Goal: Communication & Community: Connect with others

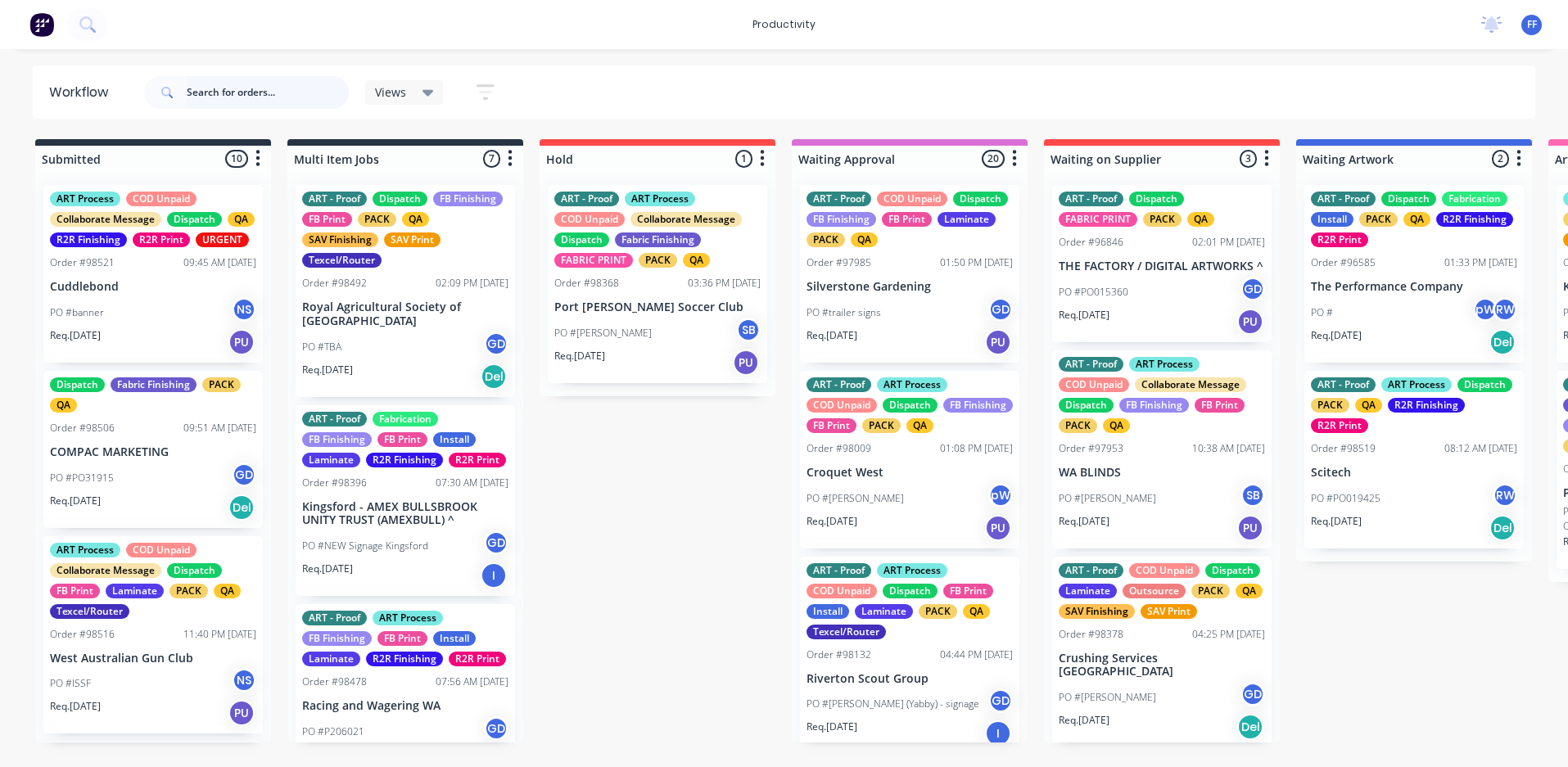
drag, startPoint x: 248, startPoint y: 93, endPoint x: 231, endPoint y: 102, distance: 19.2
click at [248, 92] on input "text" at bounding box center [268, 93] width 162 height 33
type input "the box"
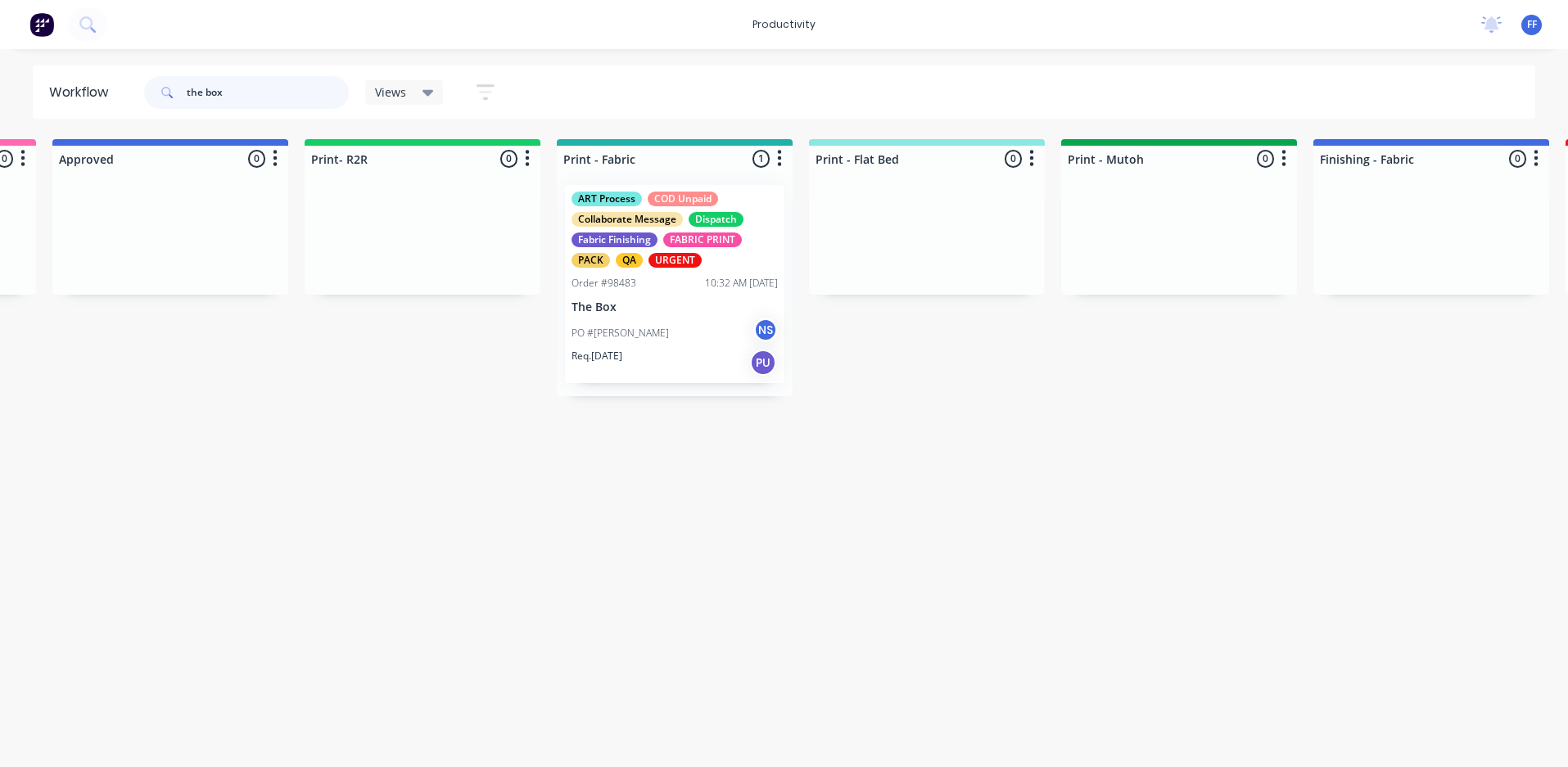
scroll to position [0, 1811]
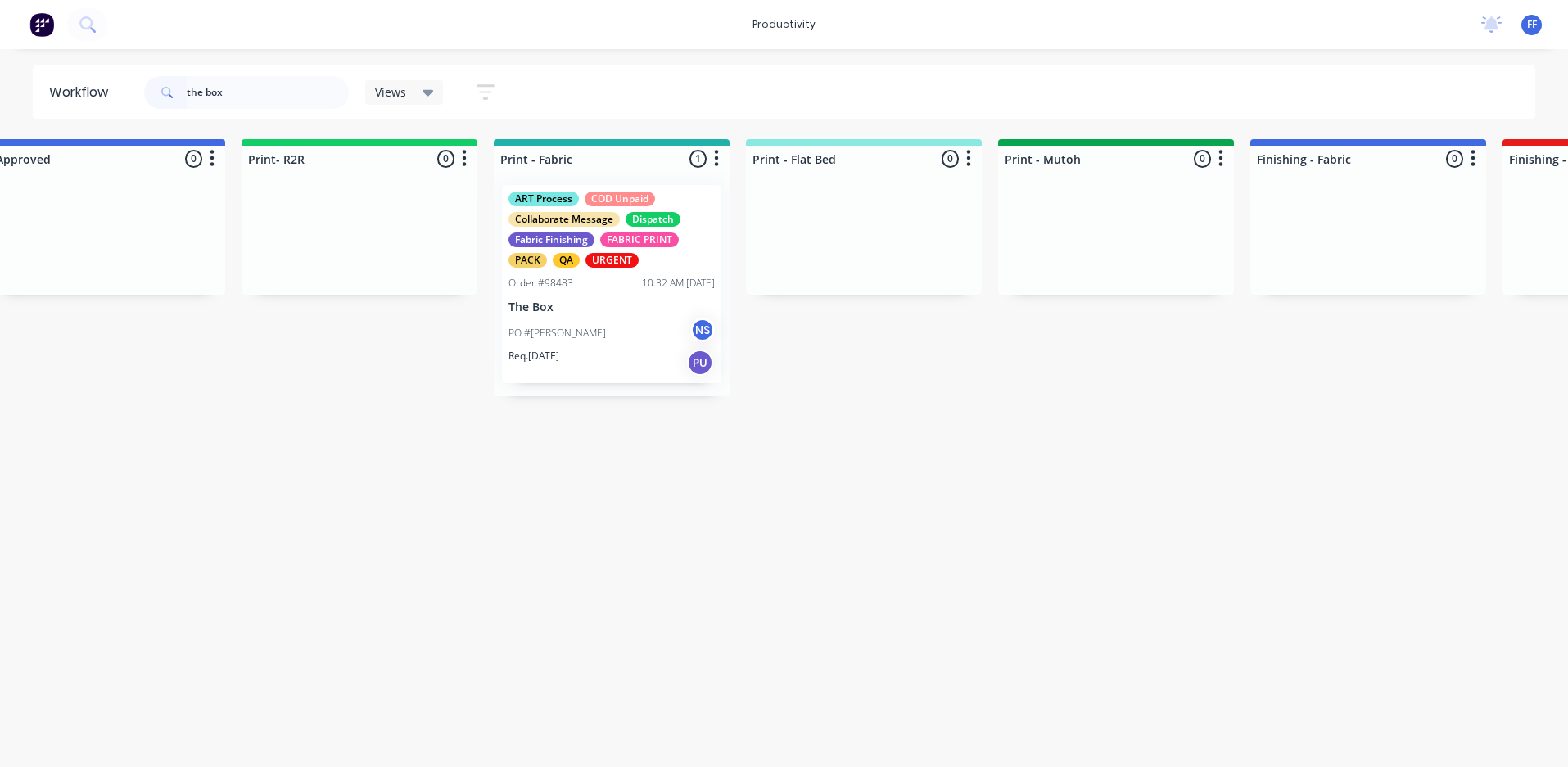
click at [597, 287] on div "Order #98483 10:32 AM [DATE]" at bounding box center [612, 283] width 206 height 14
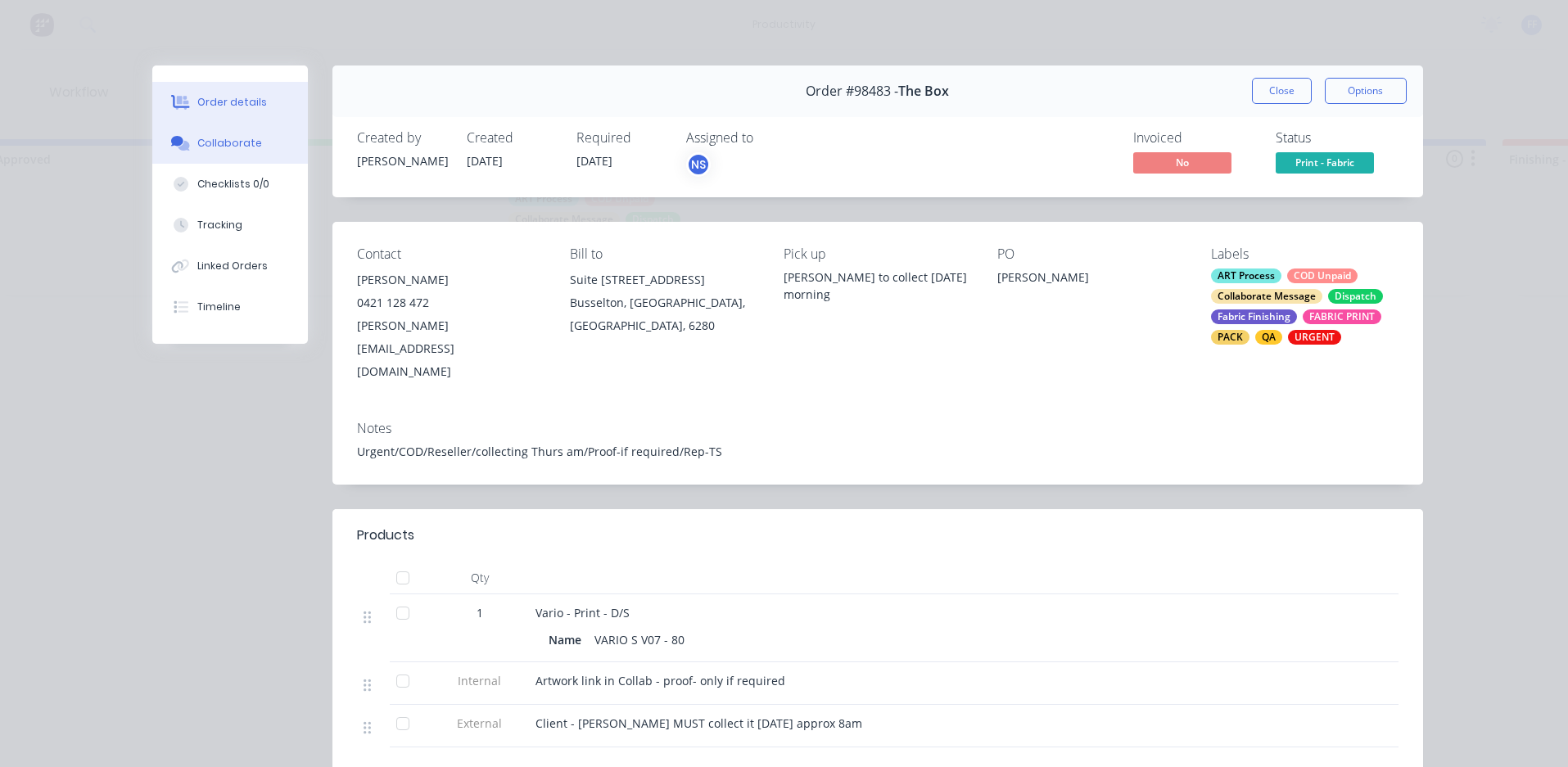
click at [252, 153] on button "Collaborate" at bounding box center [230, 143] width 155 height 41
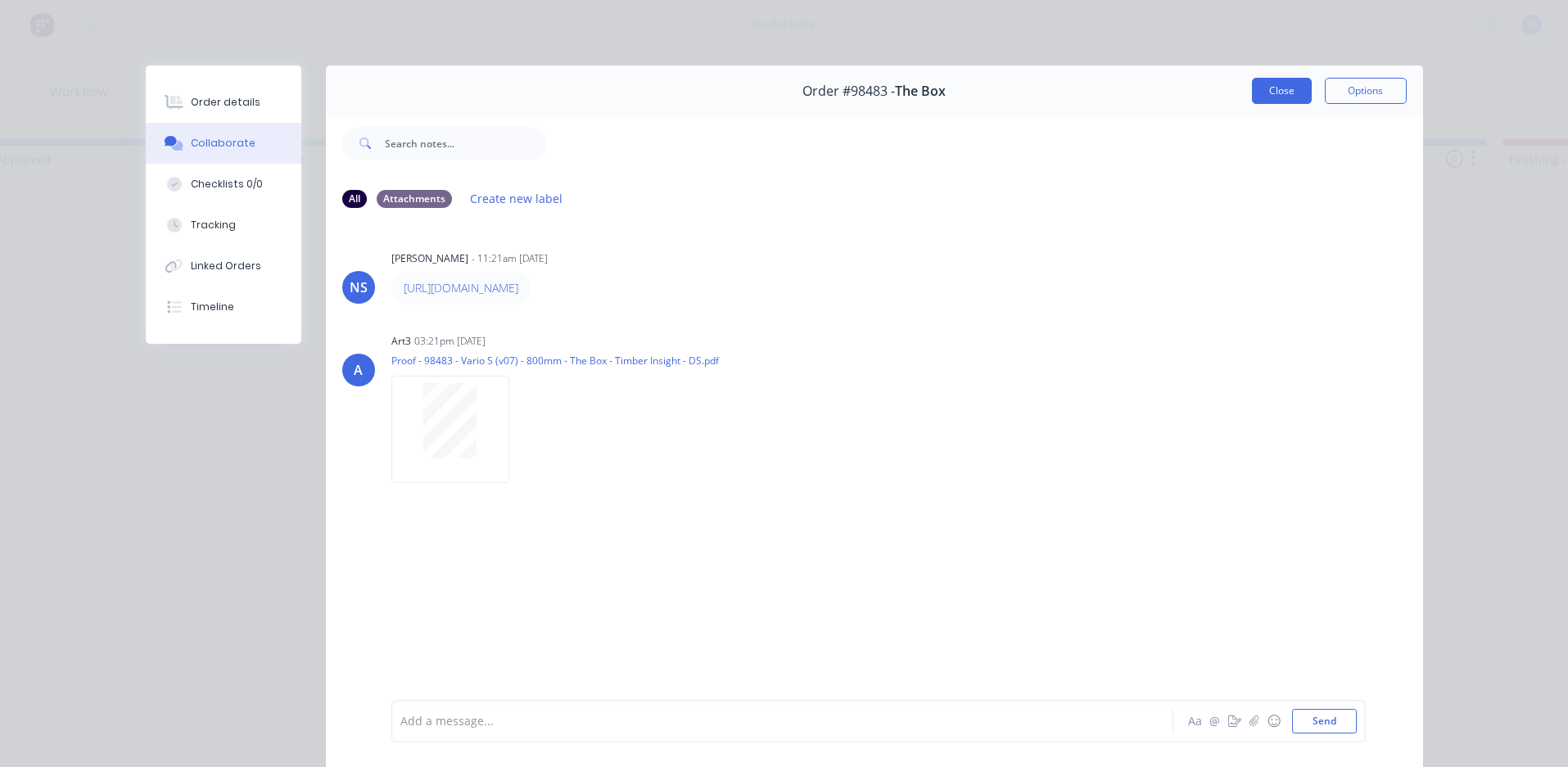
click at [1272, 89] on button "Close" at bounding box center [1282, 91] width 60 height 26
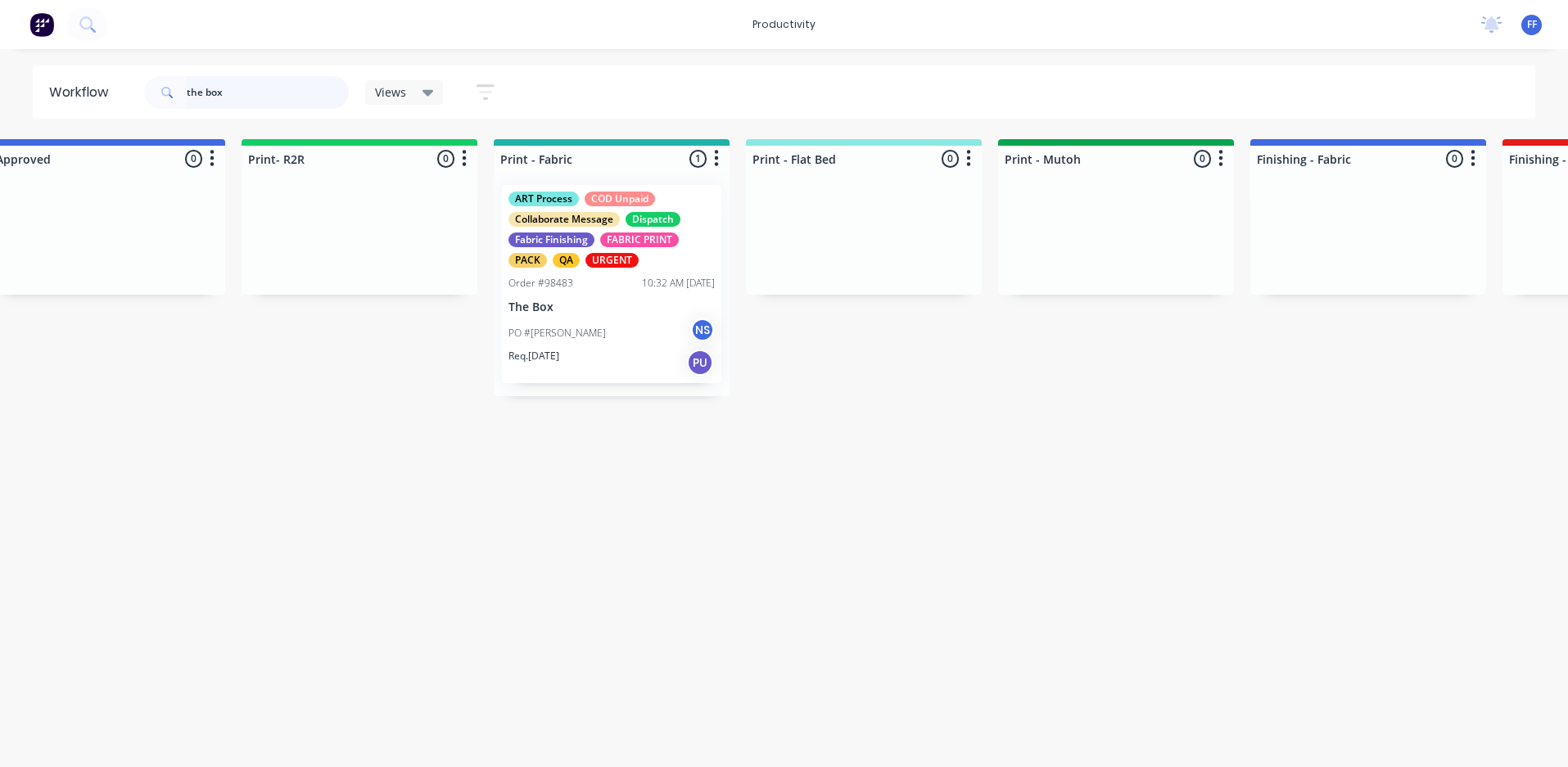
drag, startPoint x: 303, startPoint y: 92, endPoint x: 127, endPoint y: 71, distance: 177.2
click at [127, 71] on header "Workflow the box Views Save new view None (Default) edit ART DEPT edit Banner F…" at bounding box center [784, 92] width 1503 height 53
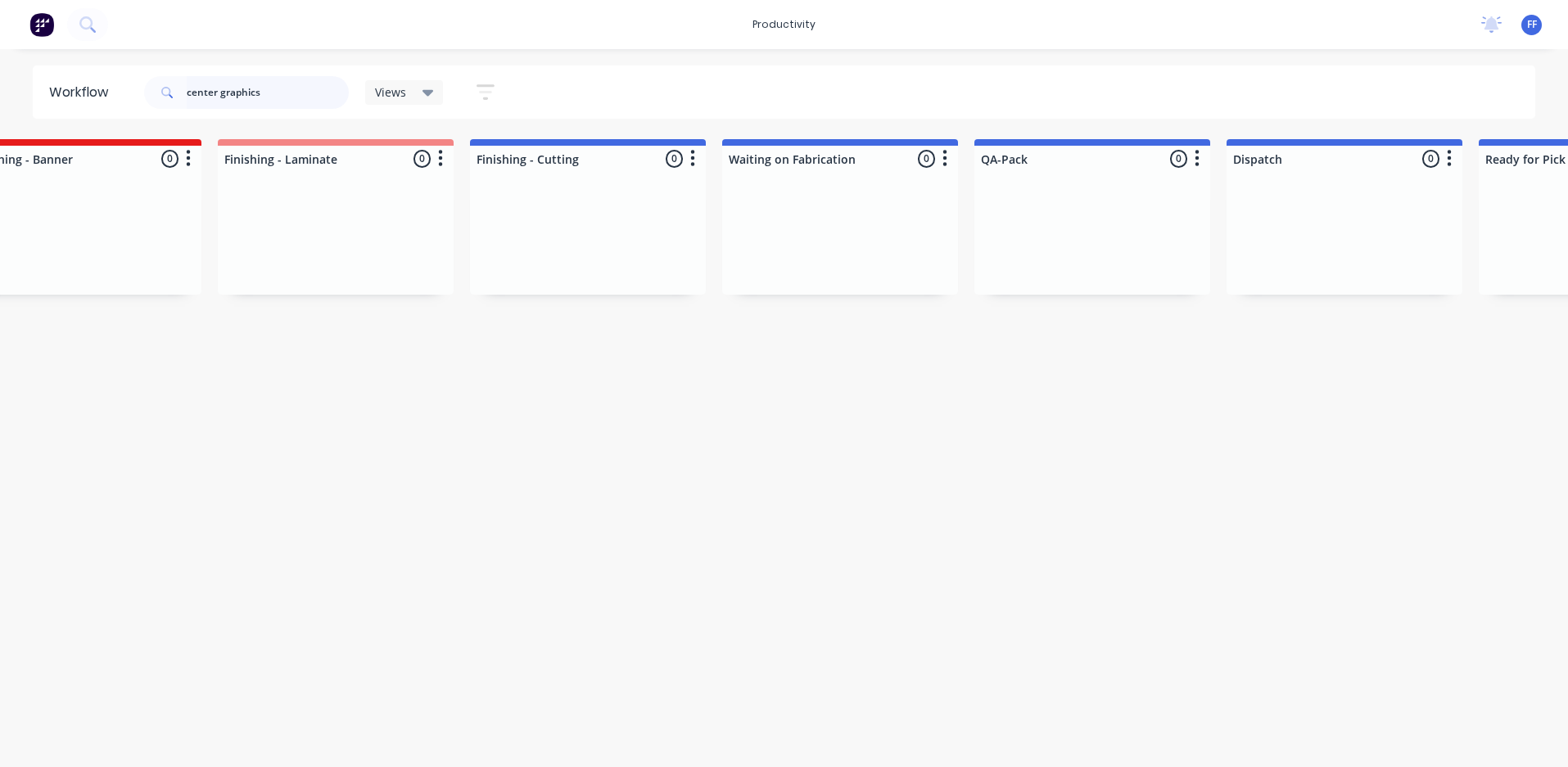
scroll to position [0, 3397]
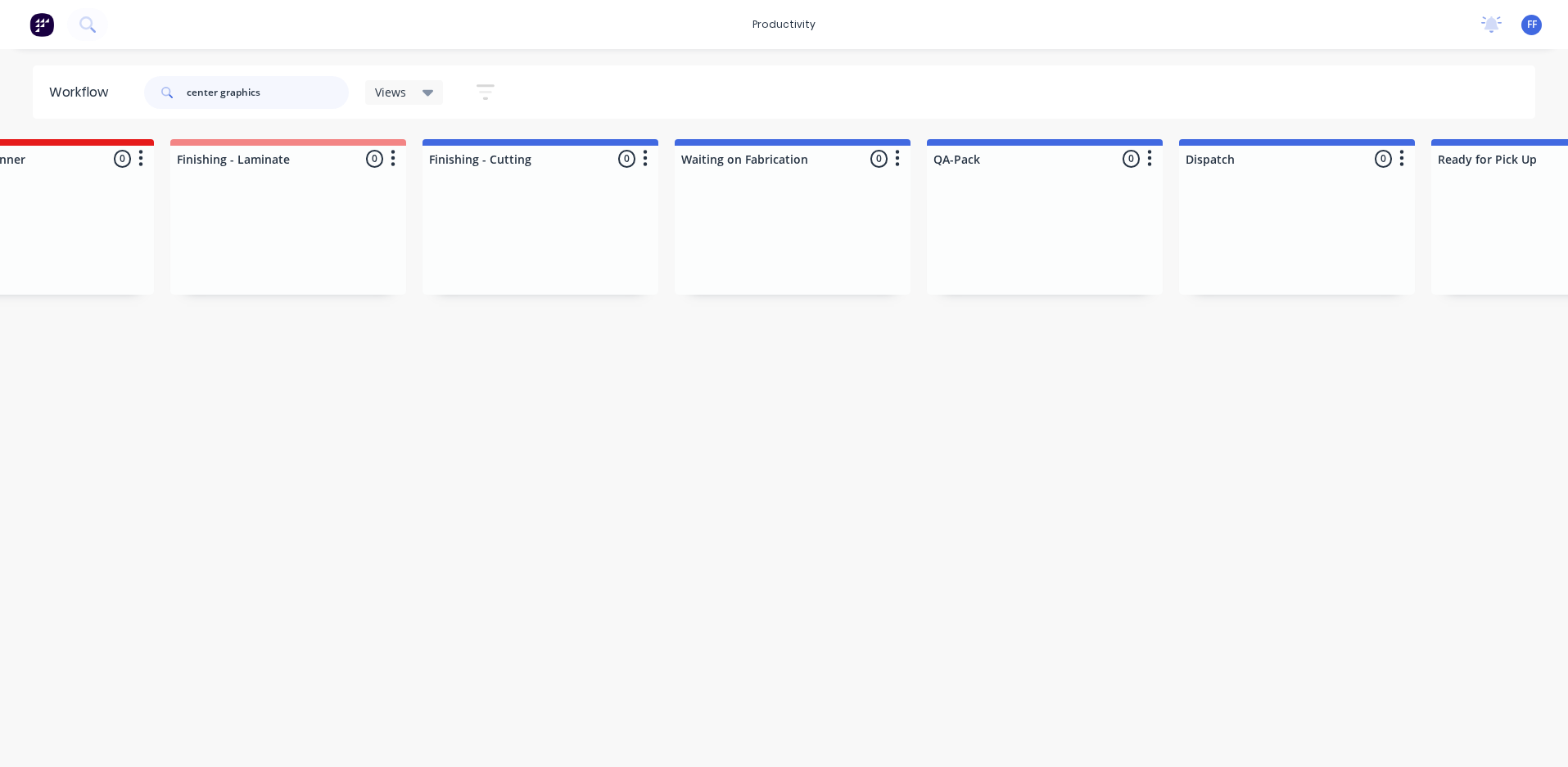
click at [212, 92] on input "center graphics" at bounding box center [268, 93] width 162 height 33
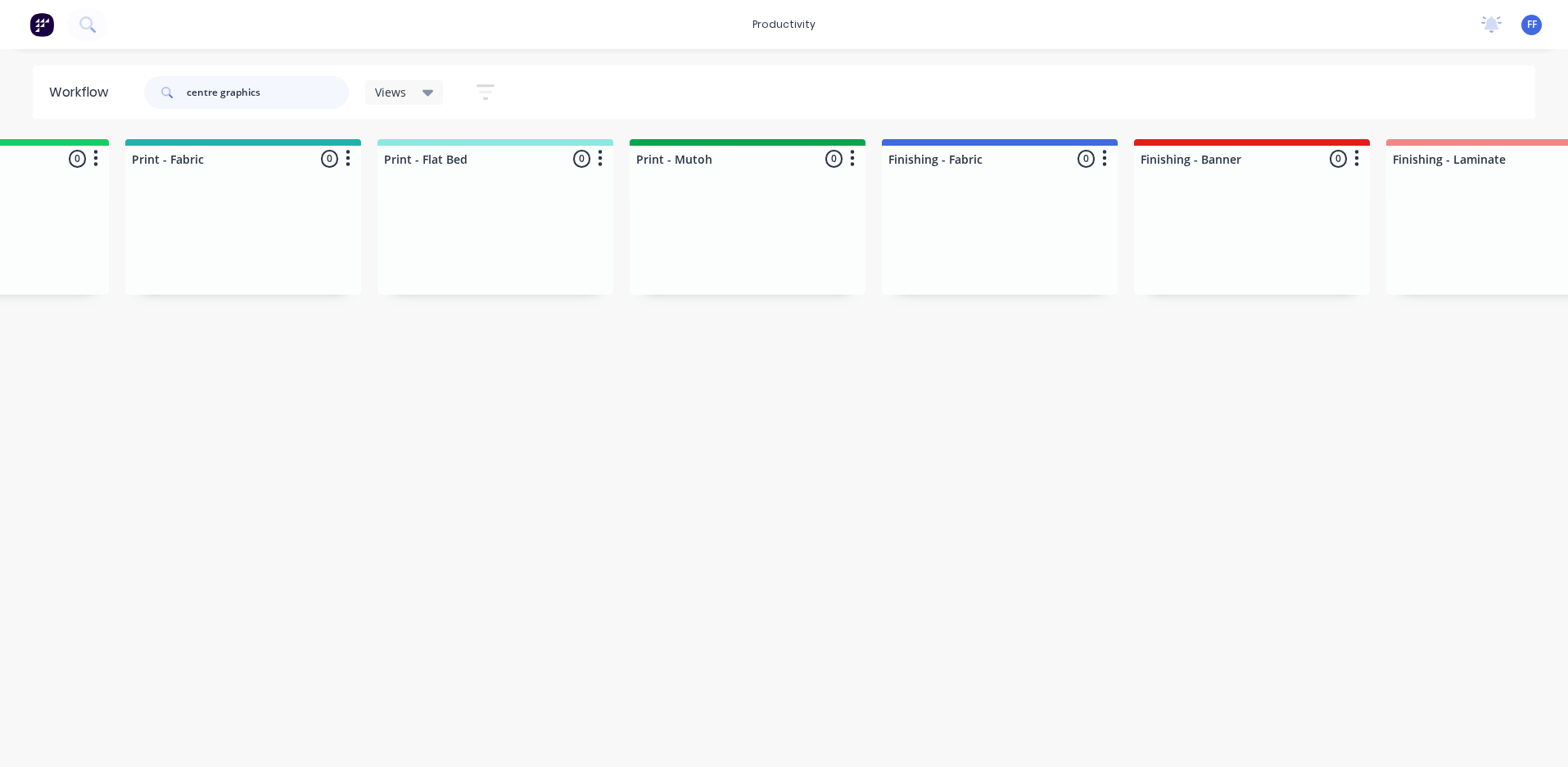
scroll to position [0, 0]
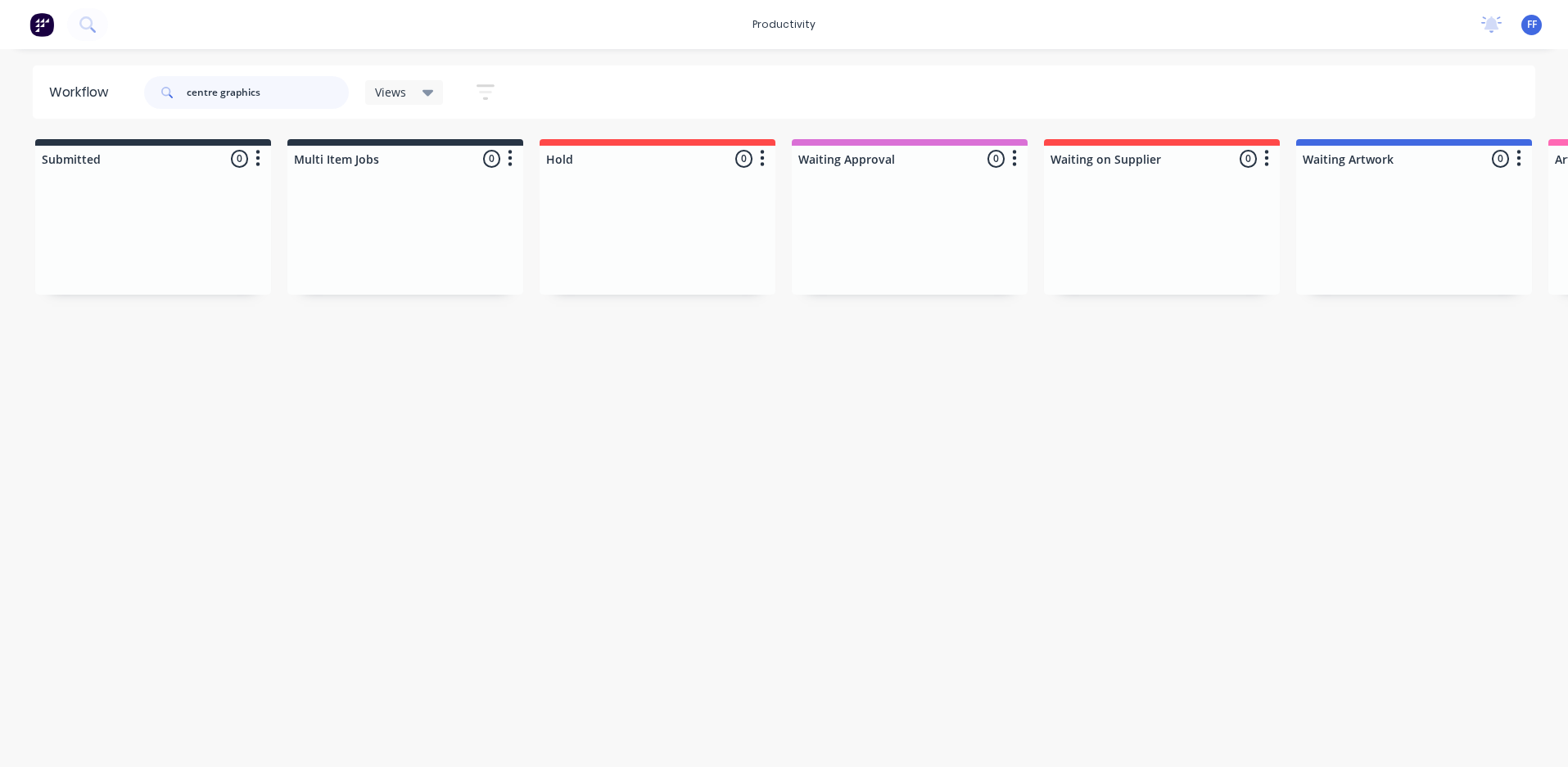
drag, startPoint x: 273, startPoint y: 91, endPoint x: 218, endPoint y: 95, distance: 55.1
click at [218, 95] on input "centre graphics" at bounding box center [268, 93] width 162 height 33
type input "centre"
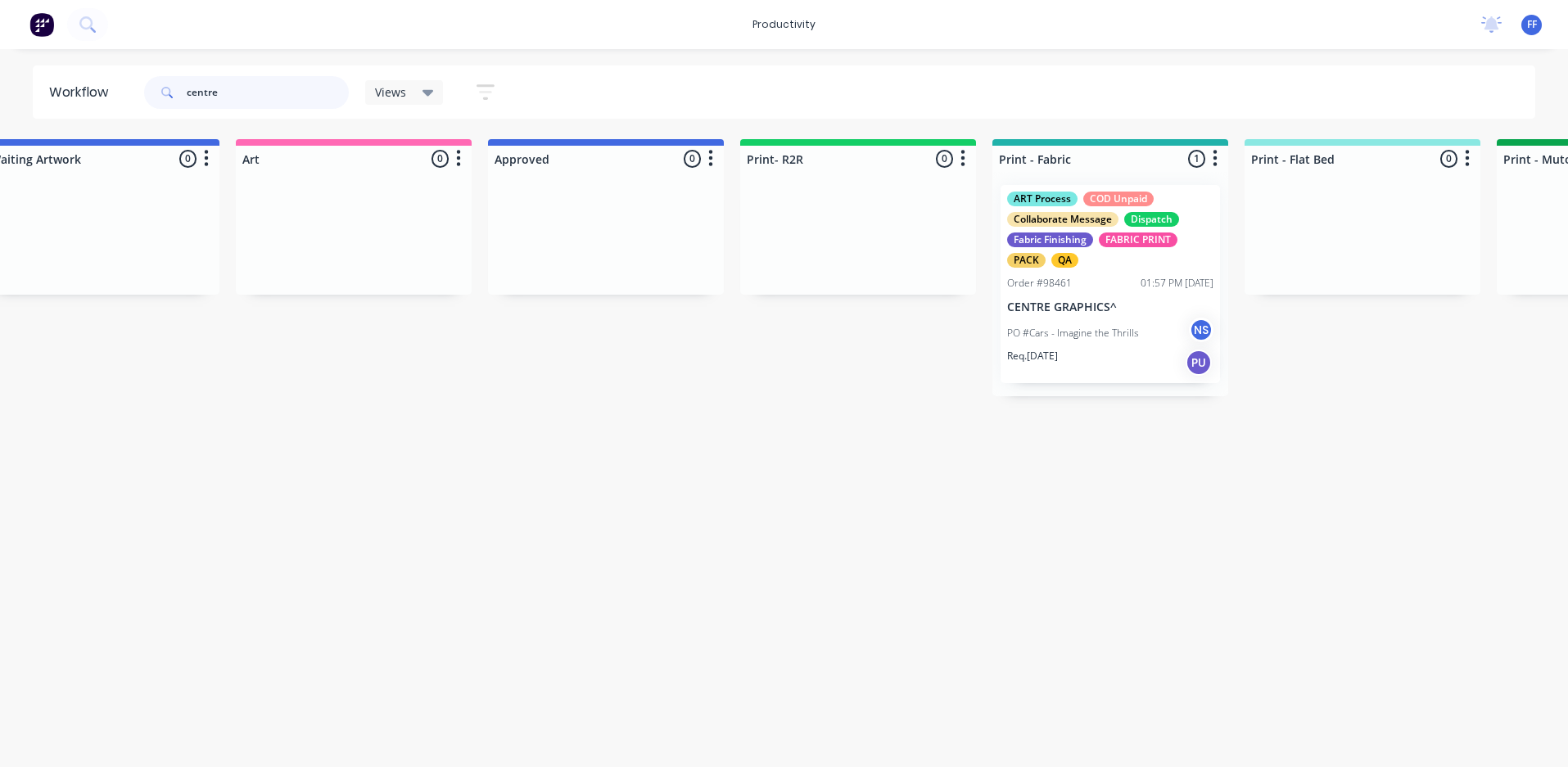
scroll to position [0, 1346]
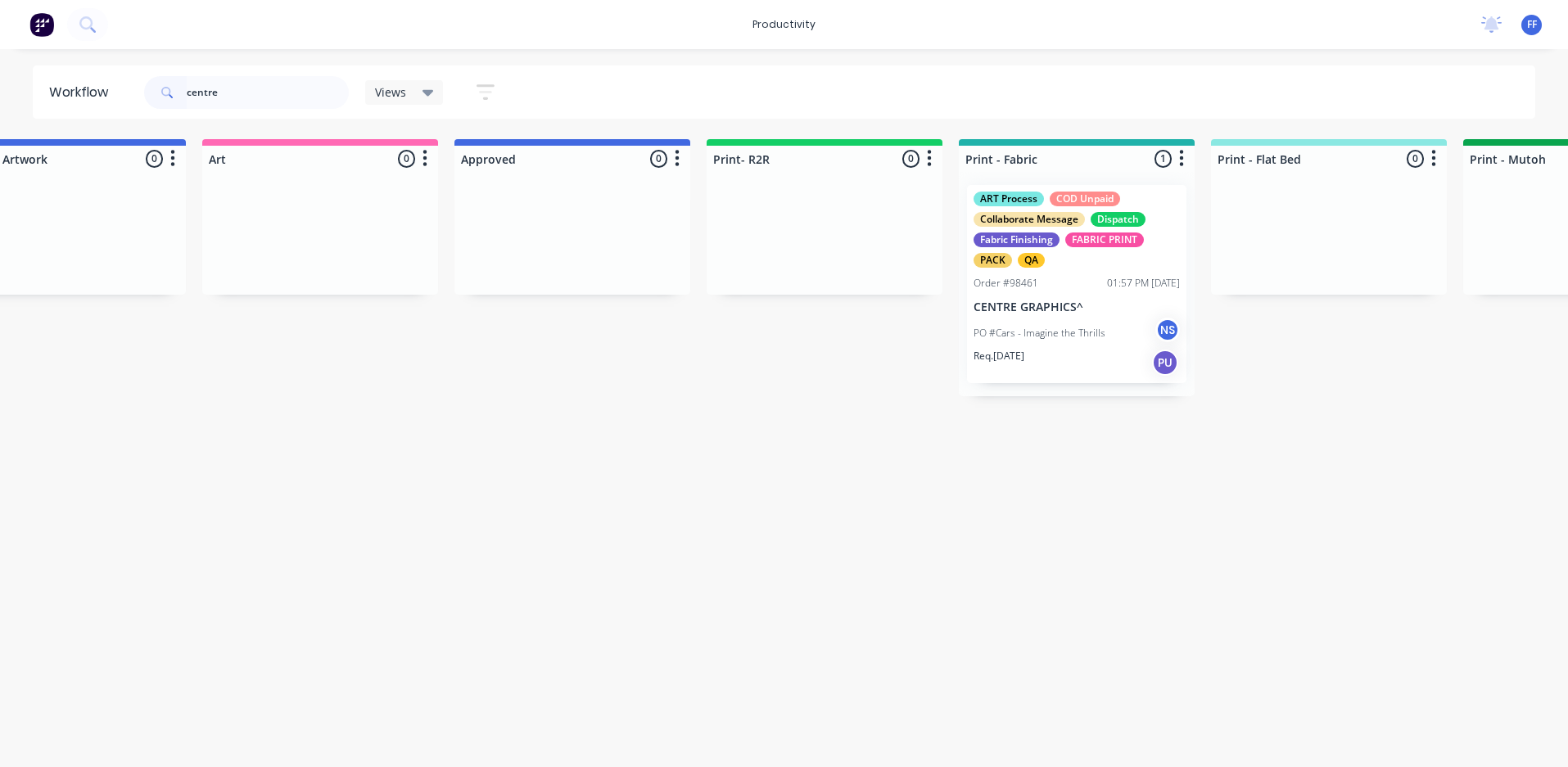
click at [1054, 268] on div "ART Process COD Unpaid Collaborate Message Dispatch Fabric Finishing FABRIC PRI…" at bounding box center [1076, 284] width 219 height 198
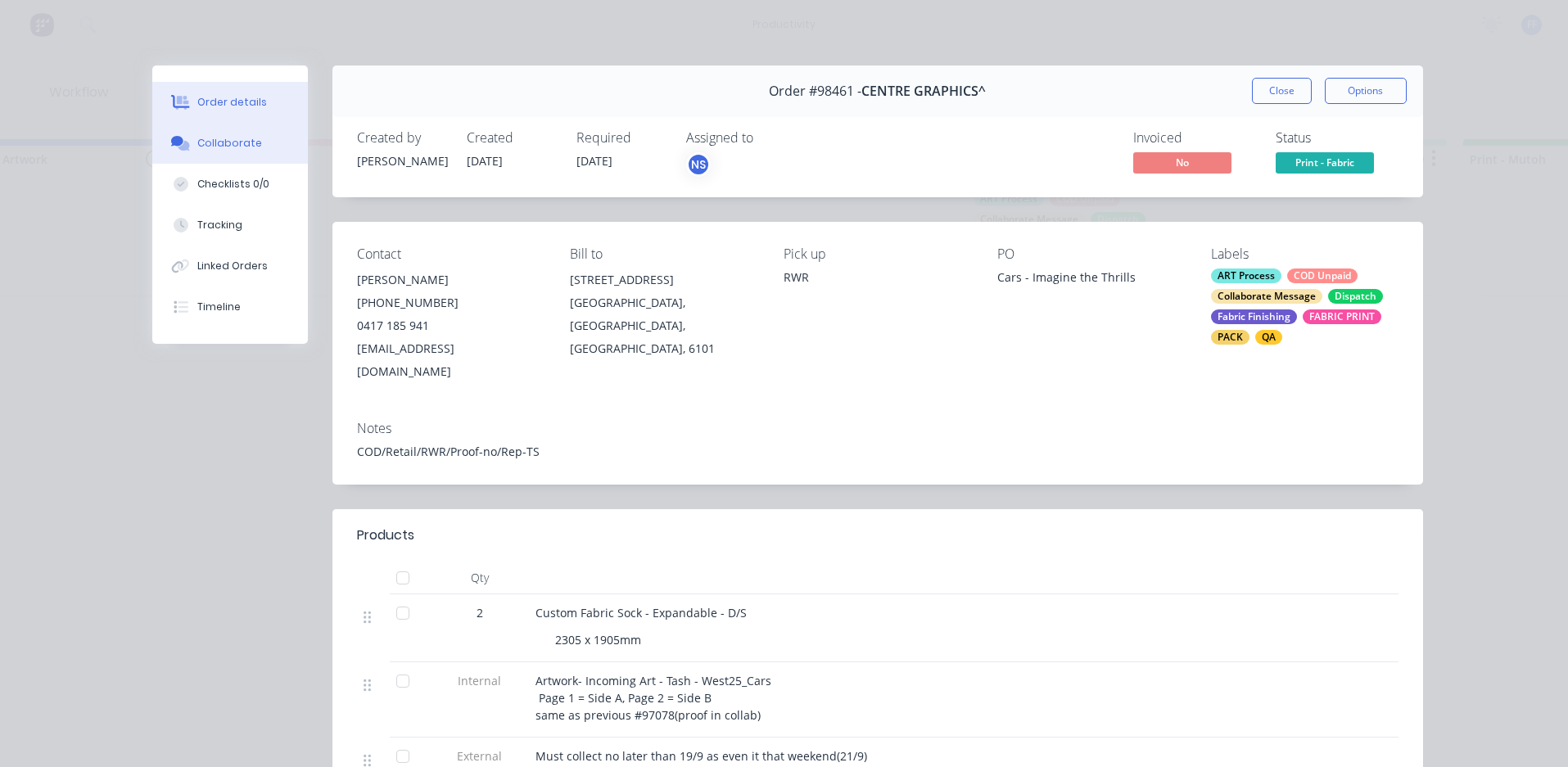
click at [224, 151] on button "Collaborate" at bounding box center [230, 143] width 155 height 41
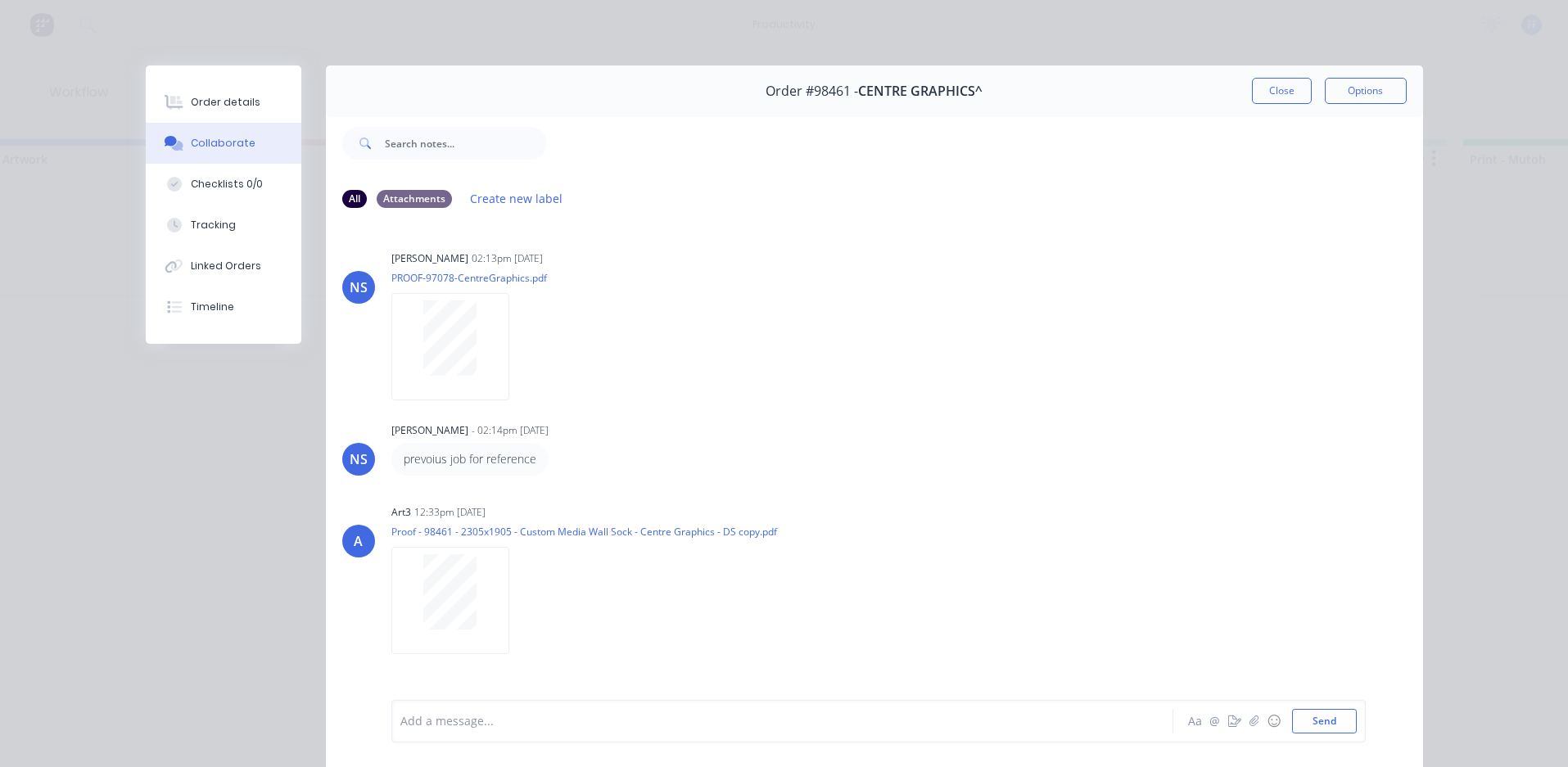
click at [1276, 92] on button "Close" at bounding box center [1282, 91] width 60 height 26
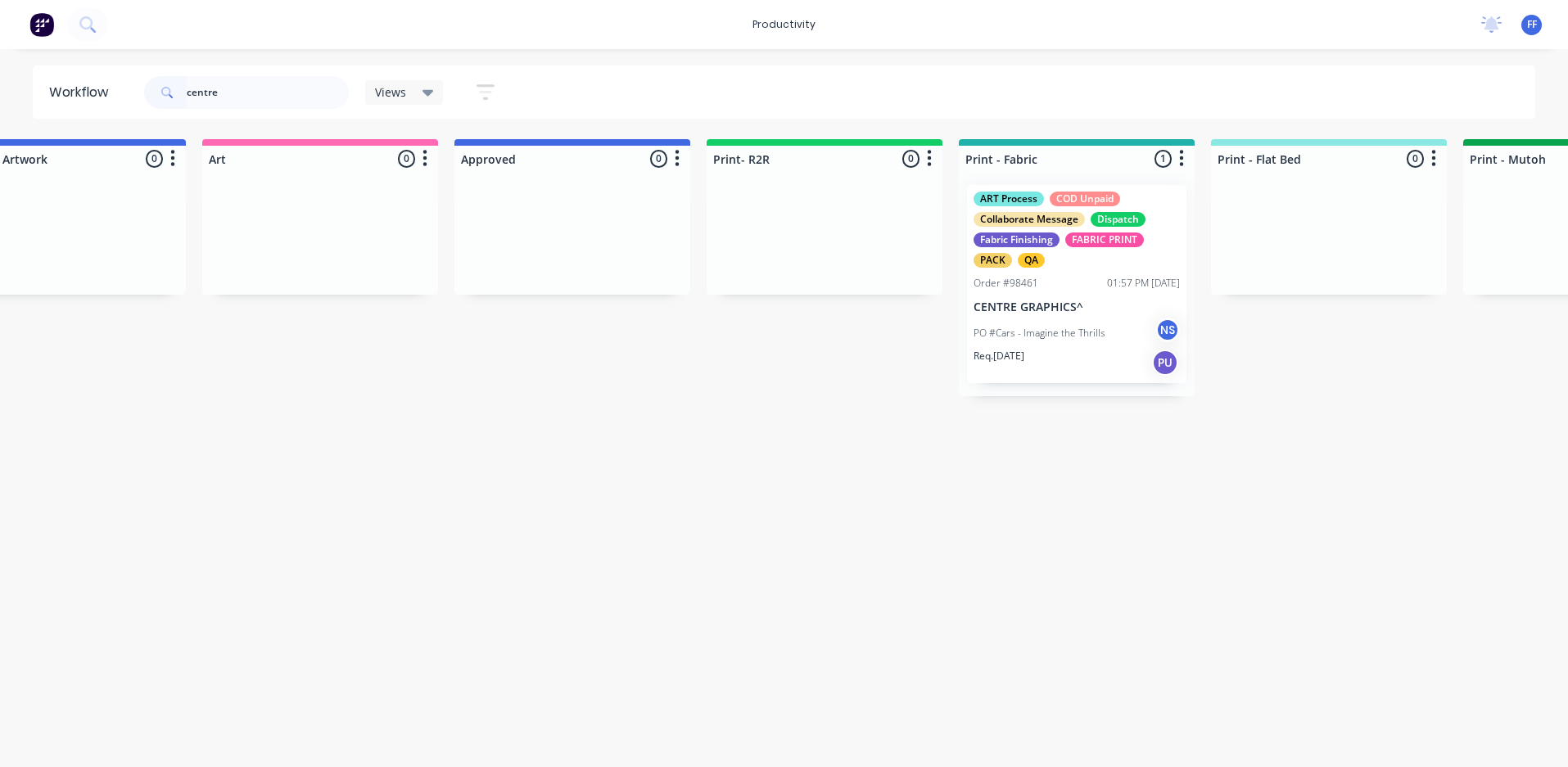
click at [1079, 309] on p "CENTRE GRAPHICS^" at bounding box center [1077, 307] width 206 height 14
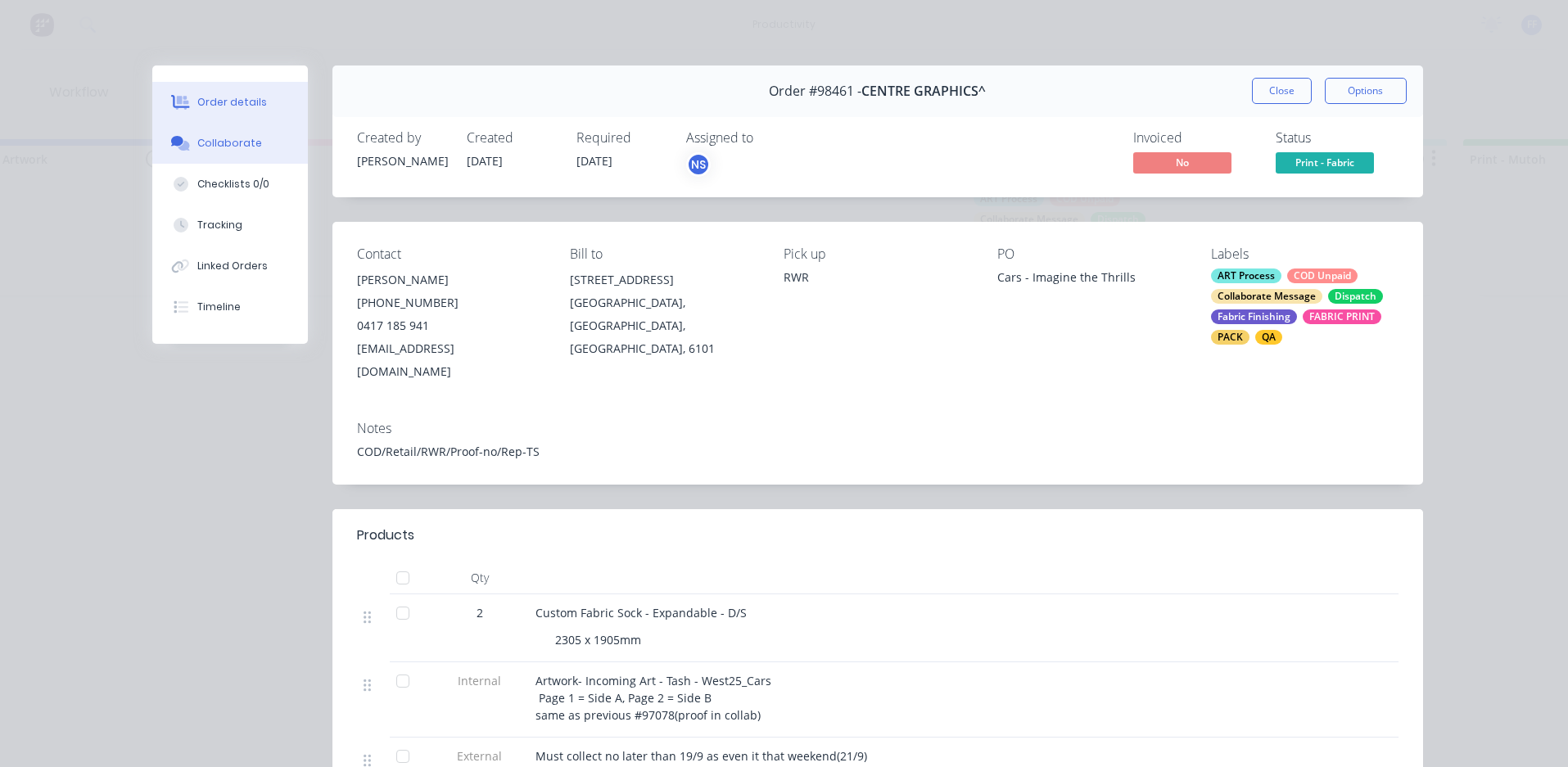
click at [212, 144] on div "Collaborate" at bounding box center [230, 143] width 65 height 14
